Goal: Browse casually

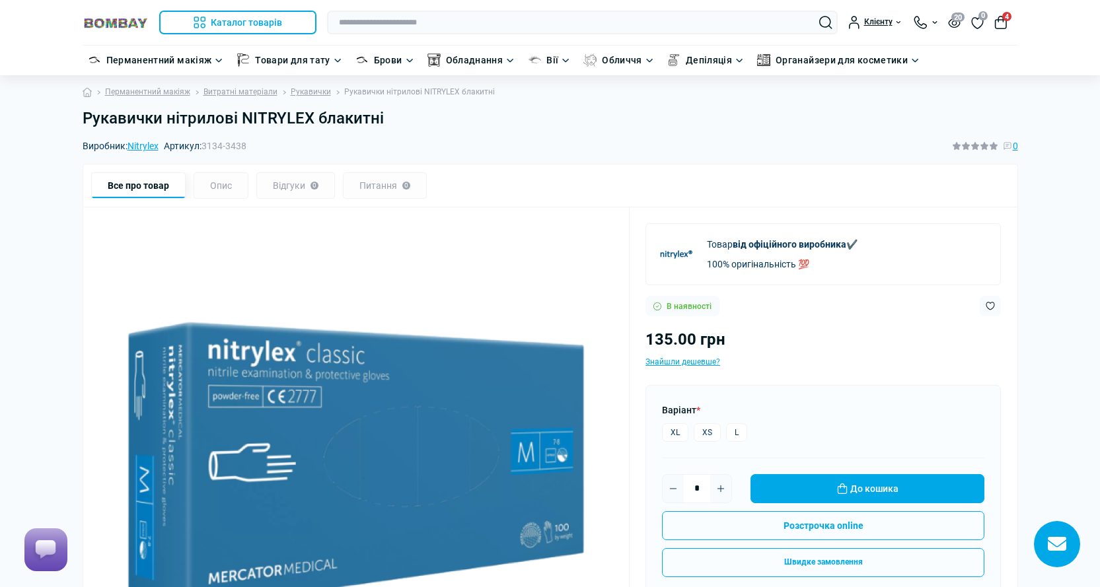
click at [122, 16] on link at bounding box center [116, 22] width 66 height 17
click at [849, 372] on div "Товар від офіційного виробника ✔️ 100% оригінальність 💯 В наявності 135.00 грн …" at bounding box center [822, 556] width 355 height 699
